Goal: Find specific page/section: Find specific page/section

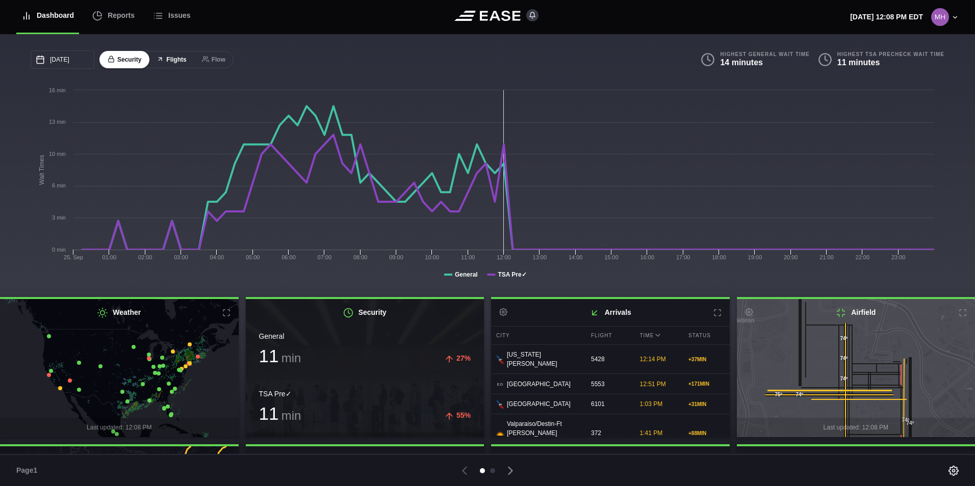
click at [185, 72] on div "[DATE] September Sun Mon Tue Wed Thu Fri Sat 31 [DATE] 2 3 4 5 6 7 8 9 10 11 12…" at bounding box center [488, 169] width 914 height 239
click at [180, 60] on button "Flights" at bounding box center [171, 60] width 46 height 18
